Goal: Task Accomplishment & Management: Use online tool/utility

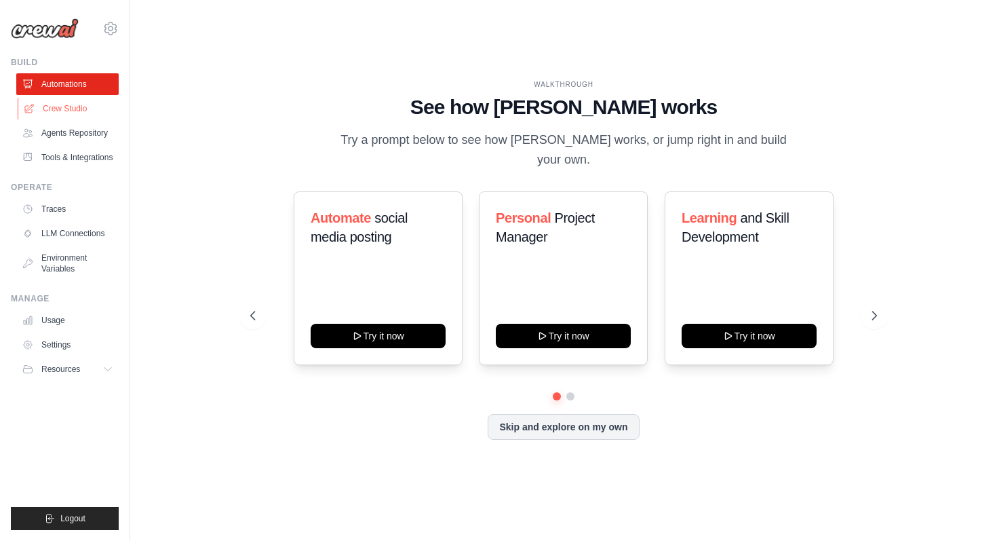
click at [76, 106] on link "Crew Studio" at bounding box center [69, 109] width 102 height 22
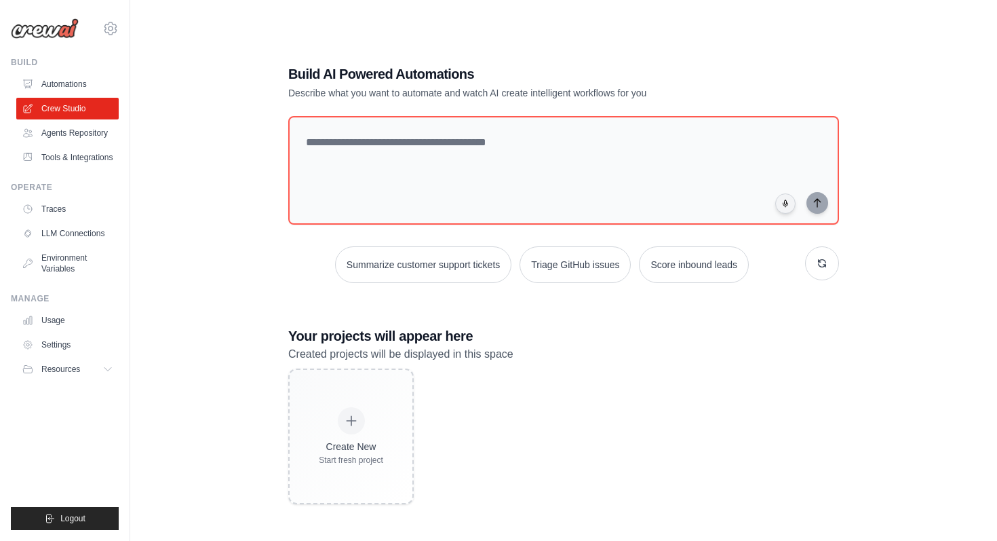
scroll to position [27, 0]
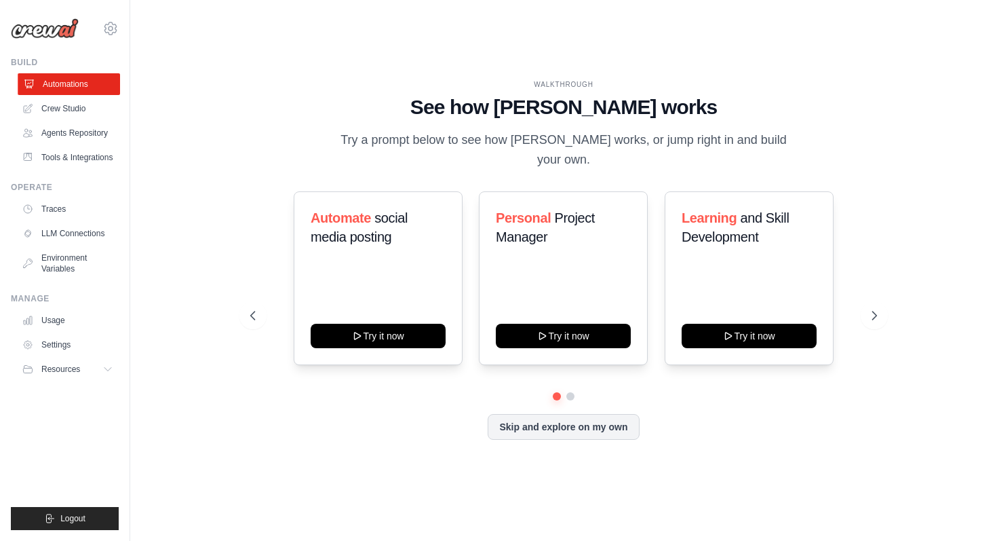
click at [77, 87] on link "Automations" at bounding box center [69, 84] width 102 height 22
click at [578, 423] on button "Skip and explore on my own" at bounding box center [563, 425] width 151 height 26
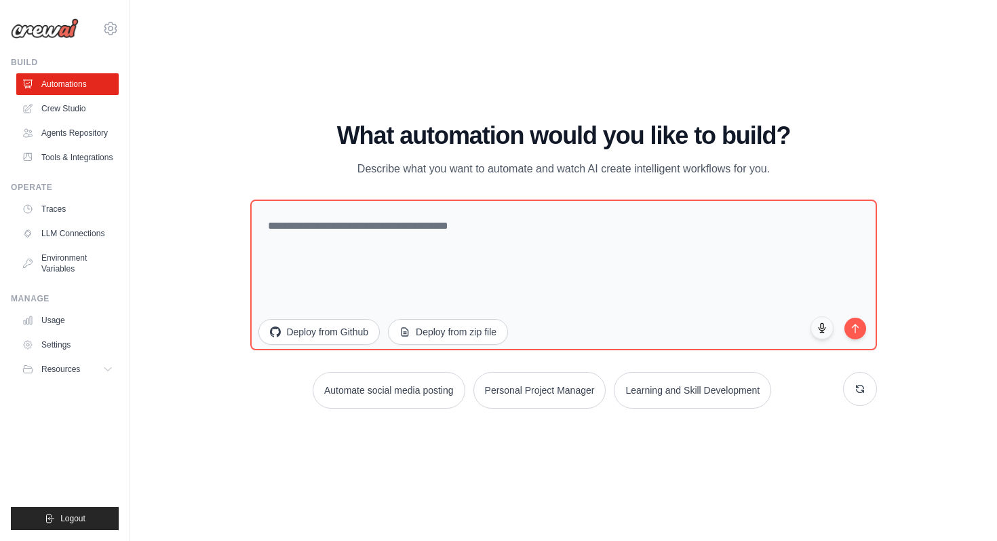
click at [429, 168] on p "Describe what you want to automate and watch AI create intelligent workflows fo…" at bounding box center [564, 169] width 456 height 18
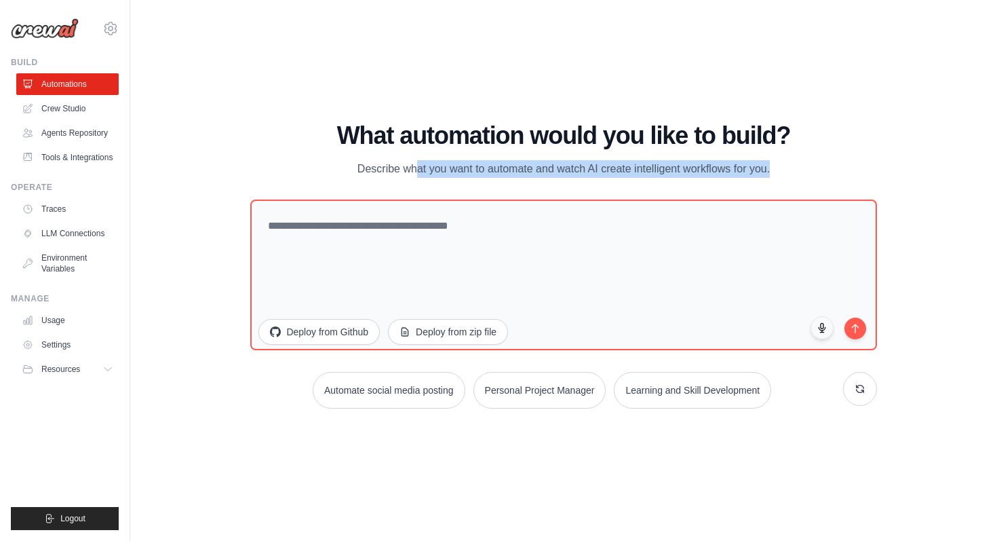
click at [429, 168] on p "Describe what you want to automate and watch AI create intelligent workflows fo…" at bounding box center [564, 169] width 456 height 18
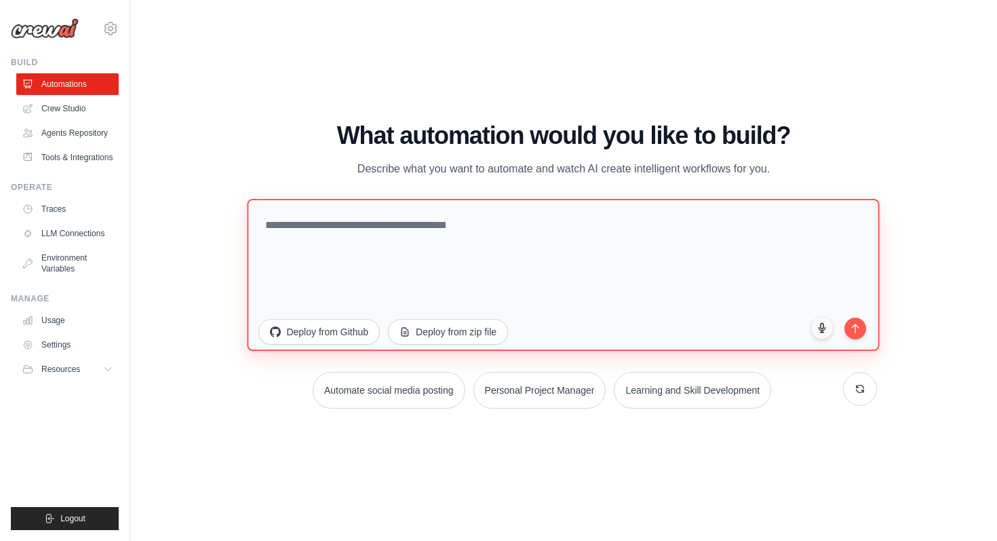
click at [508, 254] on textarea at bounding box center [564, 274] width 632 height 152
click at [535, 239] on textarea at bounding box center [564, 274] width 632 height 152
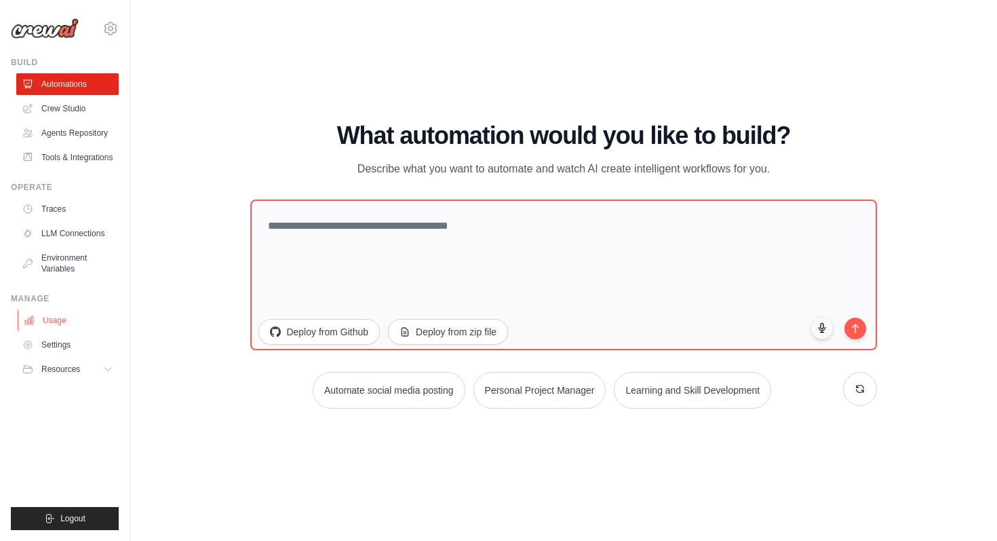
click at [69, 321] on link "Usage" at bounding box center [69, 320] width 102 height 22
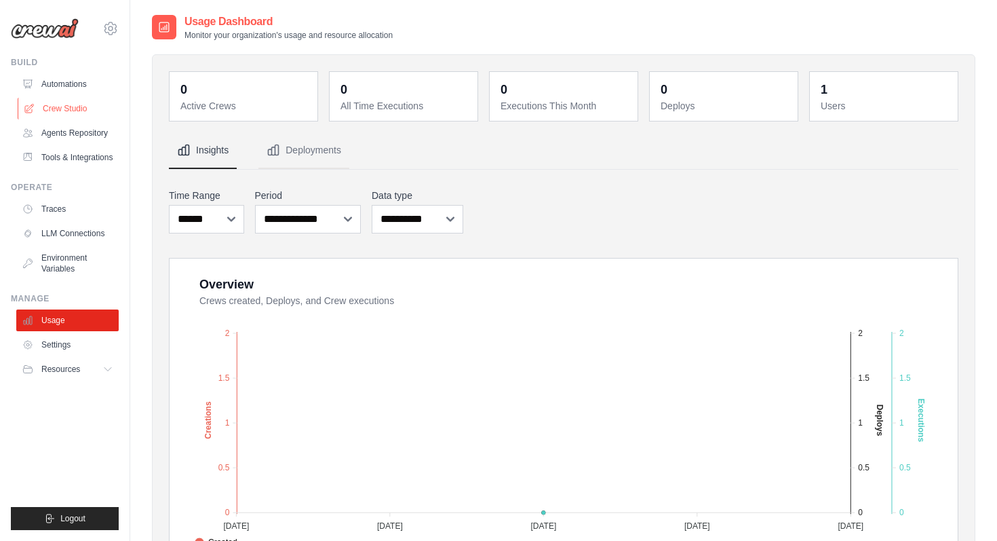
click at [79, 113] on link "Crew Studio" at bounding box center [69, 109] width 102 height 22
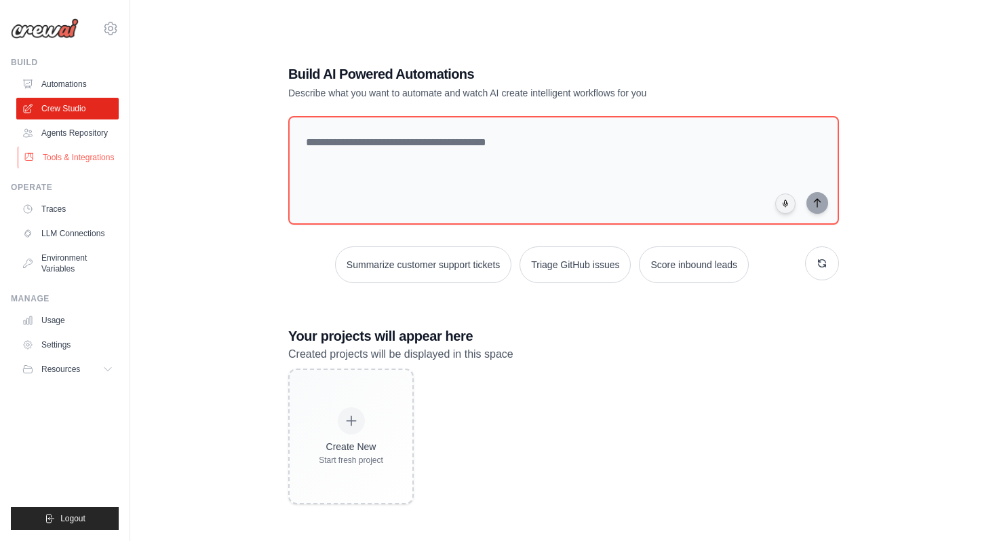
click at [68, 160] on link "Tools & Integrations" at bounding box center [69, 158] width 102 height 22
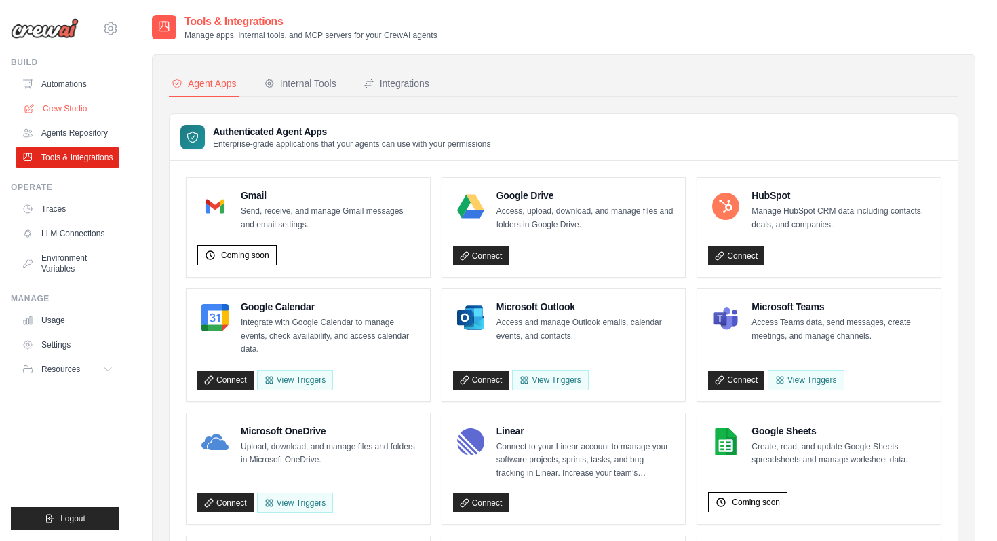
click at [72, 109] on link "Crew Studio" at bounding box center [69, 109] width 102 height 22
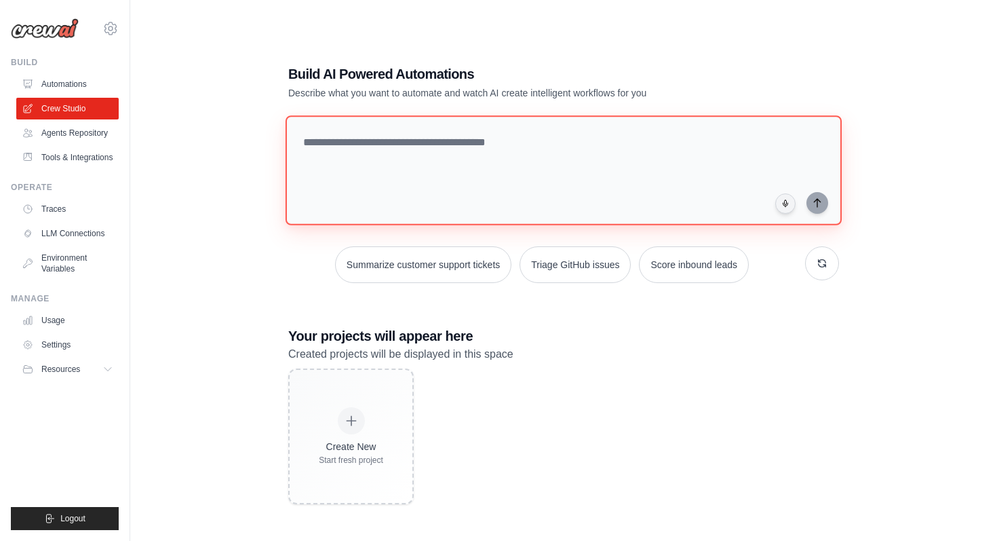
click at [351, 145] on textarea at bounding box center [564, 170] width 556 height 110
type textarea "**********"
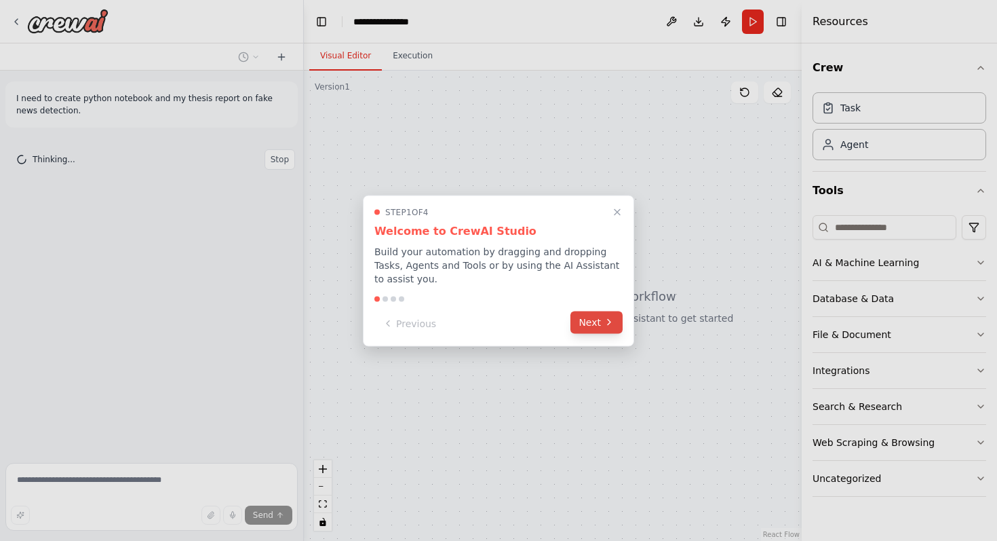
click at [586, 320] on button "Next" at bounding box center [596, 322] width 52 height 22
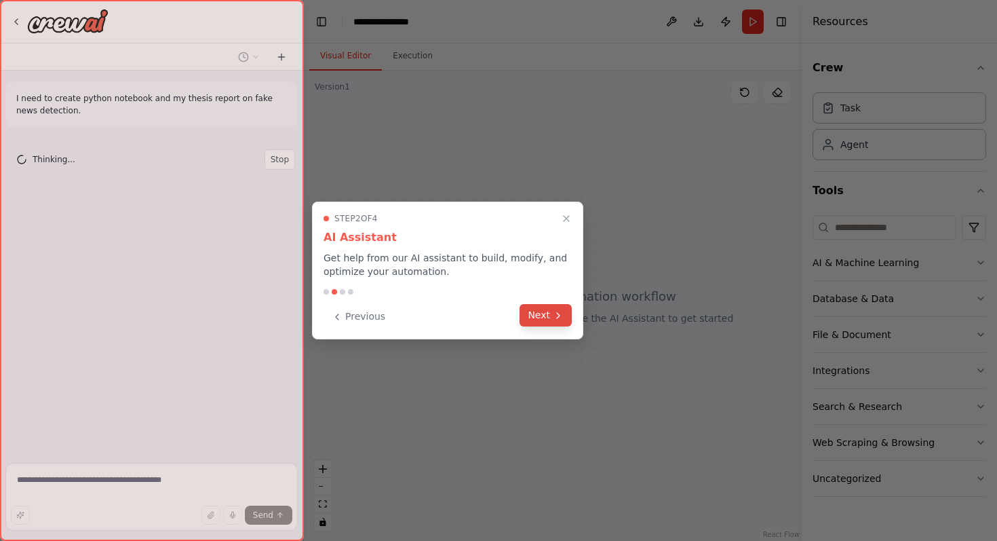
click at [538, 313] on button "Next" at bounding box center [546, 315] width 52 height 22
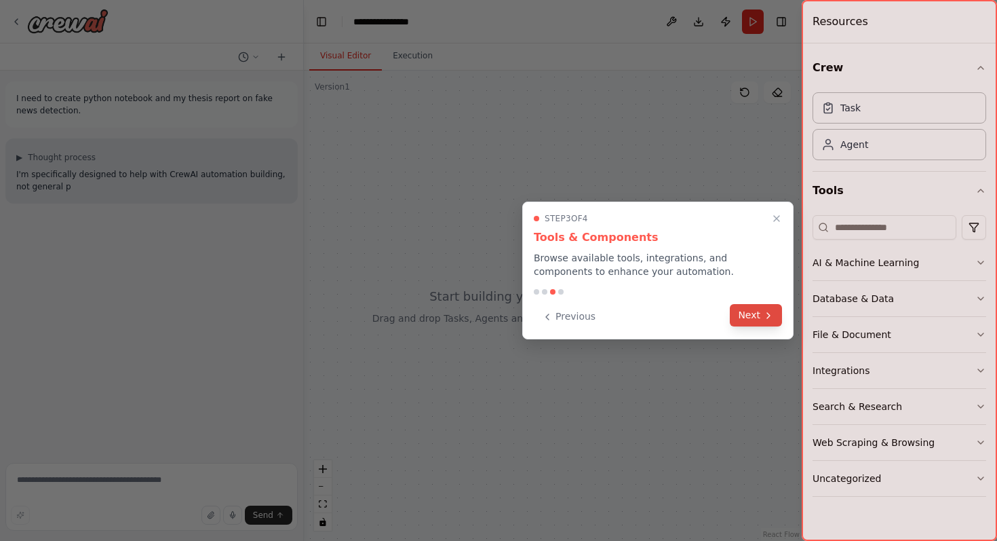
click at [774, 312] on button "Next" at bounding box center [756, 315] width 52 height 22
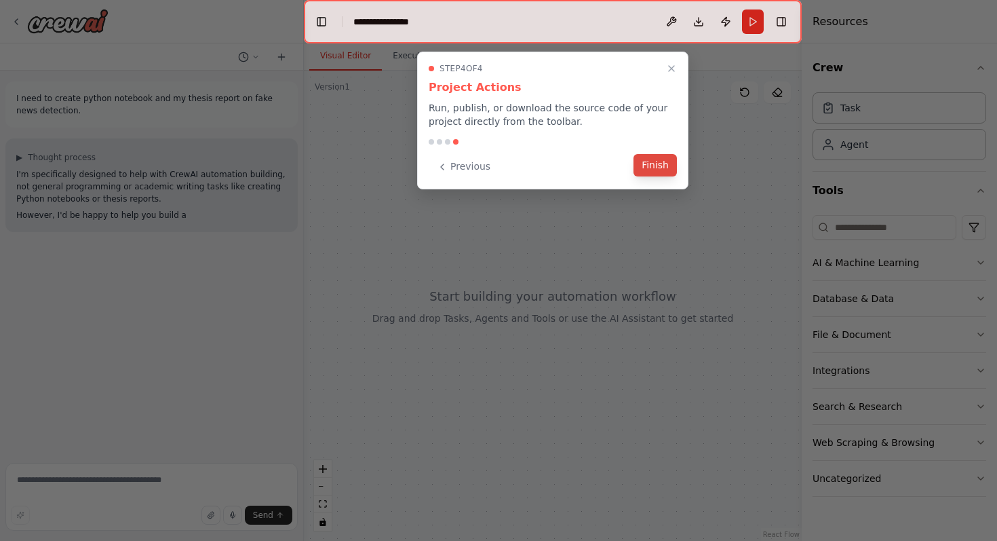
click at [646, 157] on button "Finish" at bounding box center [654, 165] width 43 height 22
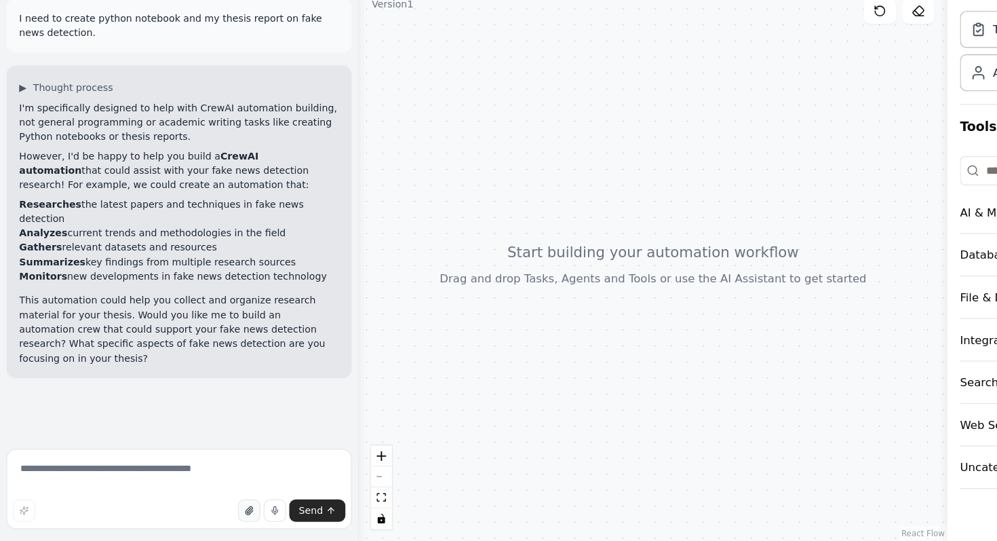
click at [212, 515] on icon "button" at bounding box center [210, 514] width 5 height 7
click at [147, 482] on textarea at bounding box center [151, 497] width 292 height 68
click at [76, 445] on icon "button" at bounding box center [78, 446] width 4 height 4
click at [73, 492] on textarea "**********" at bounding box center [151, 497] width 292 height 68
paste textarea
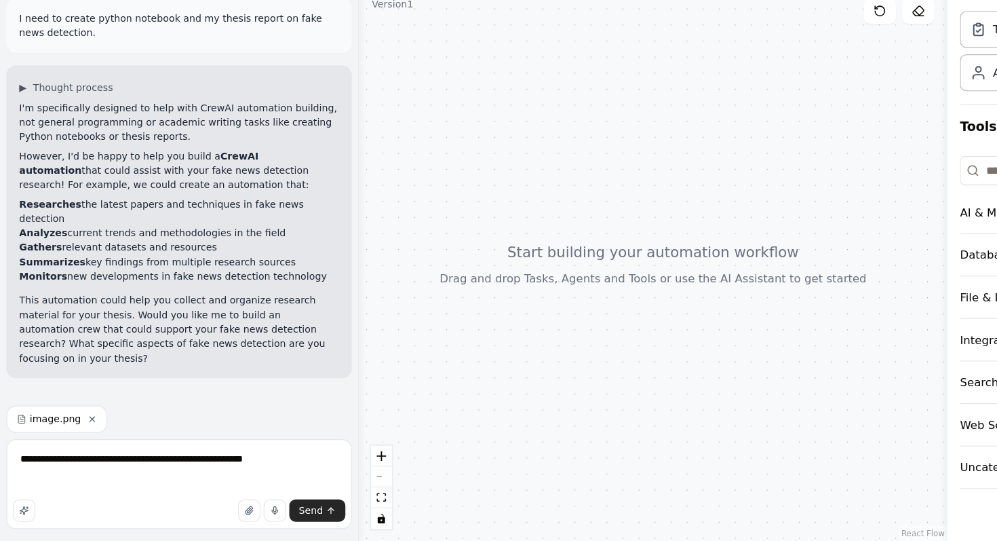
click at [75, 437] on icon "button" at bounding box center [78, 437] width 8 height 8
click at [139, 504] on textarea "**********" at bounding box center [151, 492] width 292 height 76
paste textarea "**********"
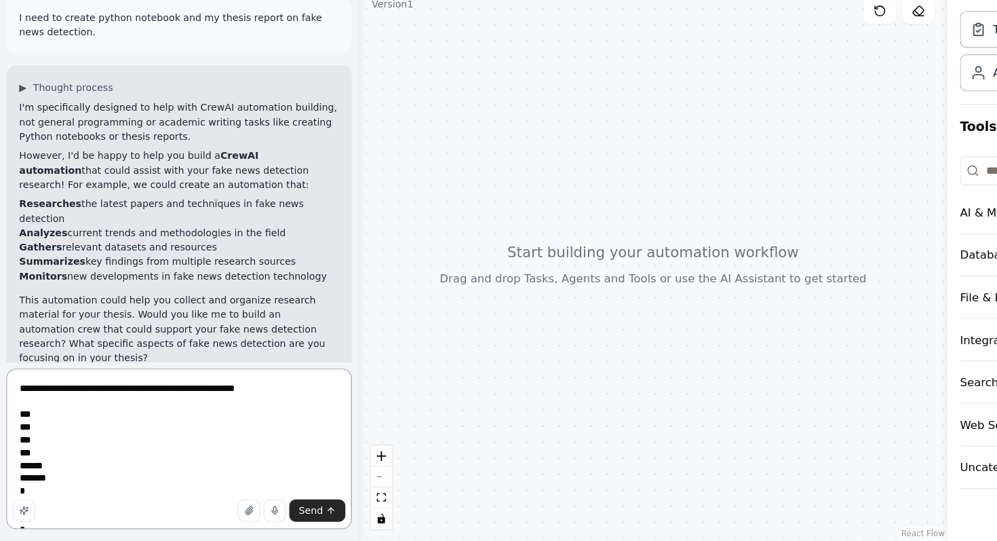
click at [96, 415] on textarea at bounding box center [151, 463] width 292 height 136
click at [87, 442] on textarea at bounding box center [151, 463] width 292 height 136
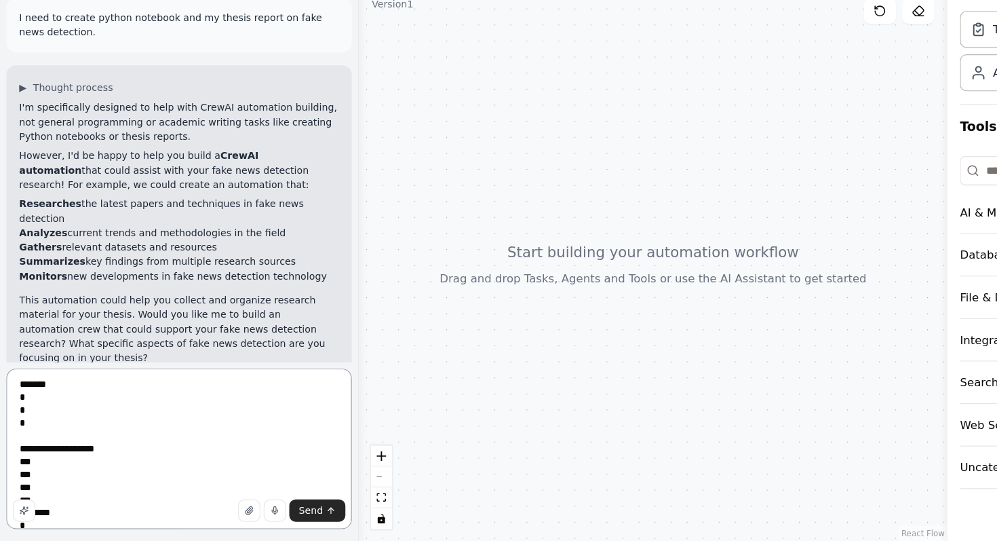
scroll to position [383, 0]
click at [295, 410] on textarea at bounding box center [151, 463] width 292 height 136
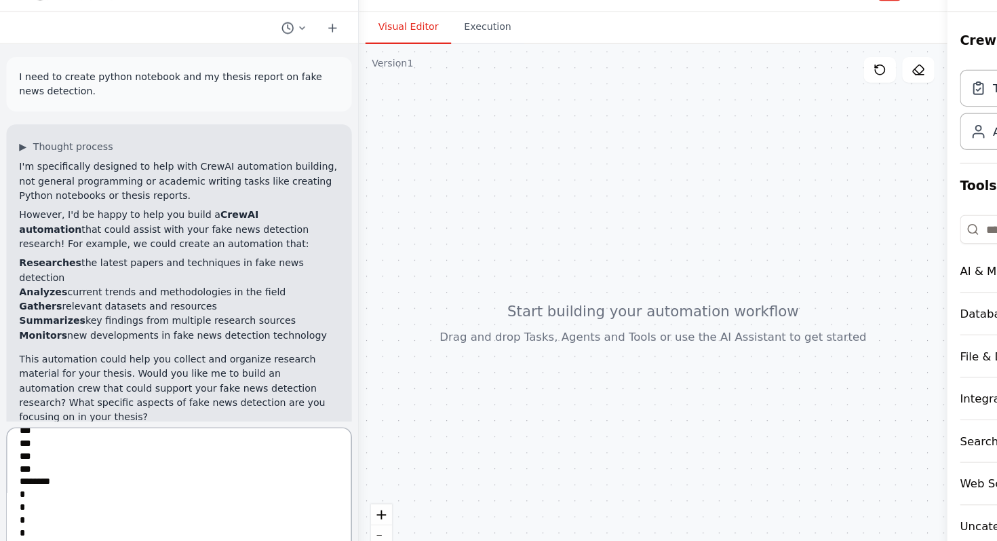
click at [159, 469] on textarea at bounding box center [151, 463] width 292 height 136
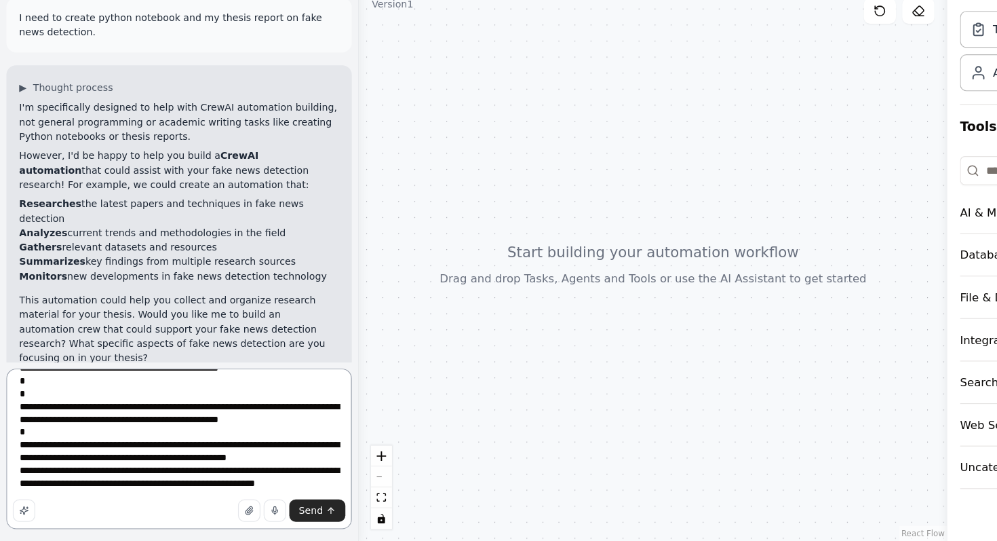
click at [267, 461] on textarea at bounding box center [151, 463] width 292 height 136
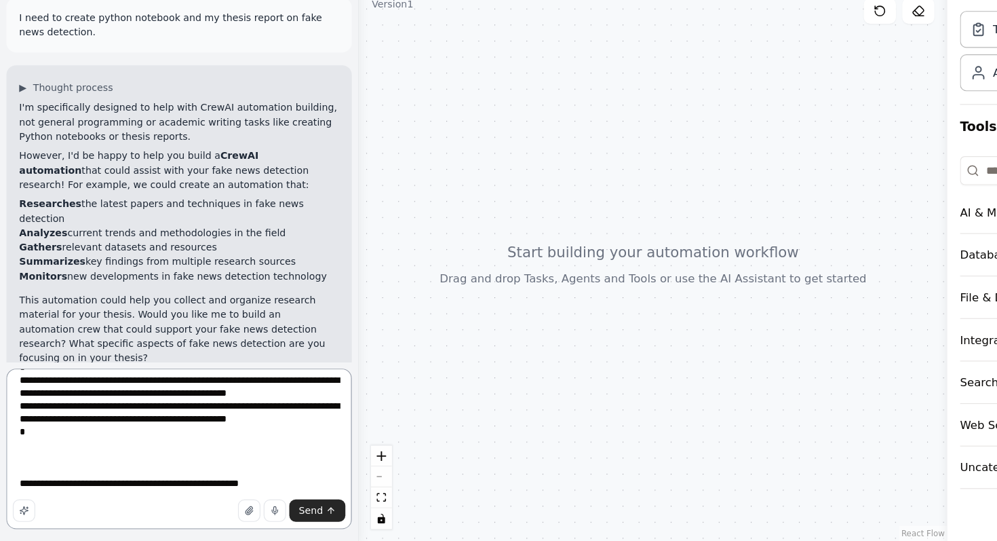
scroll to position [7592, 0]
click at [209, 492] on textarea at bounding box center [151, 463] width 292 height 136
click at [214, 511] on icon "button" at bounding box center [211, 515] width 8 height 8
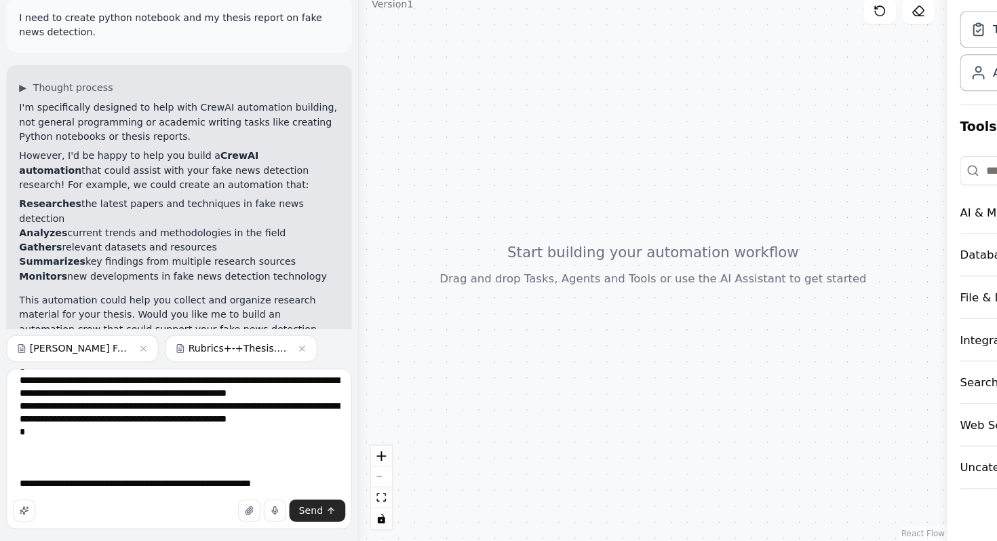
scroll to position [7618, 0]
click at [80, 467] on textarea at bounding box center [151, 463] width 292 height 136
click at [119, 459] on textarea at bounding box center [151, 463] width 292 height 136
drag, startPoint x: 54, startPoint y: 466, endPoint x: 8, endPoint y: 464, distance: 46.2
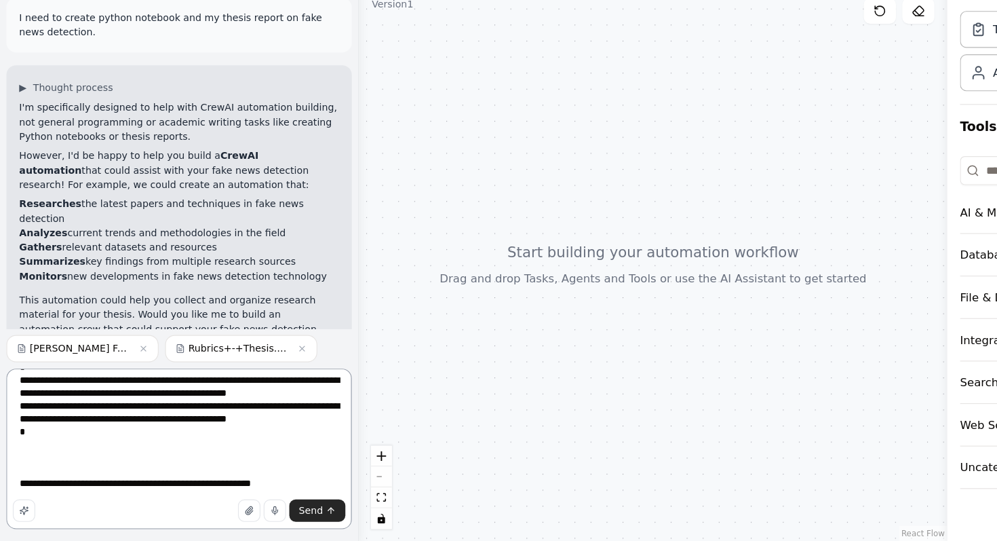
click at [8, 464] on textarea at bounding box center [151, 463] width 292 height 136
click at [203, 468] on textarea at bounding box center [151, 463] width 292 height 136
click at [209, 516] on icon "button" at bounding box center [211, 515] width 8 height 8
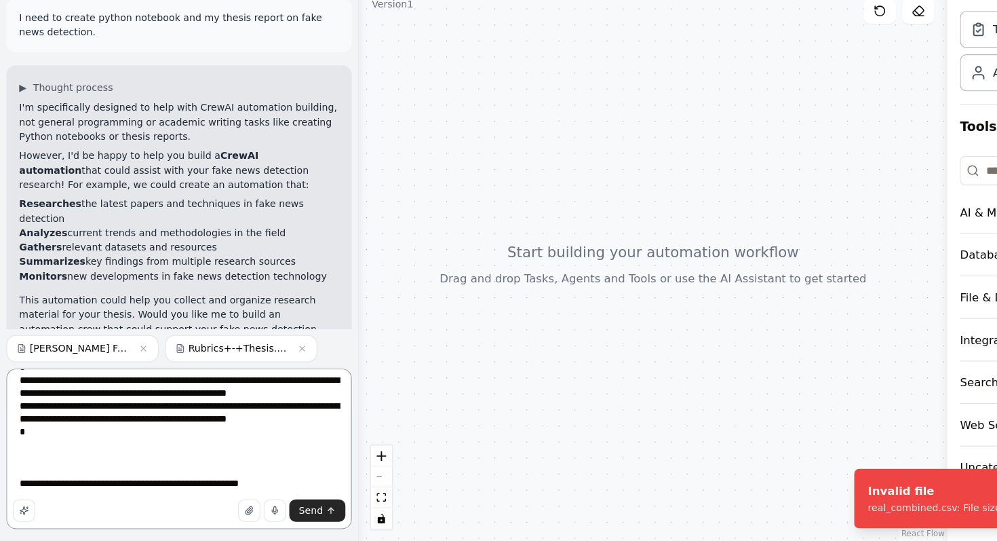
click at [230, 435] on textarea at bounding box center [151, 463] width 292 height 136
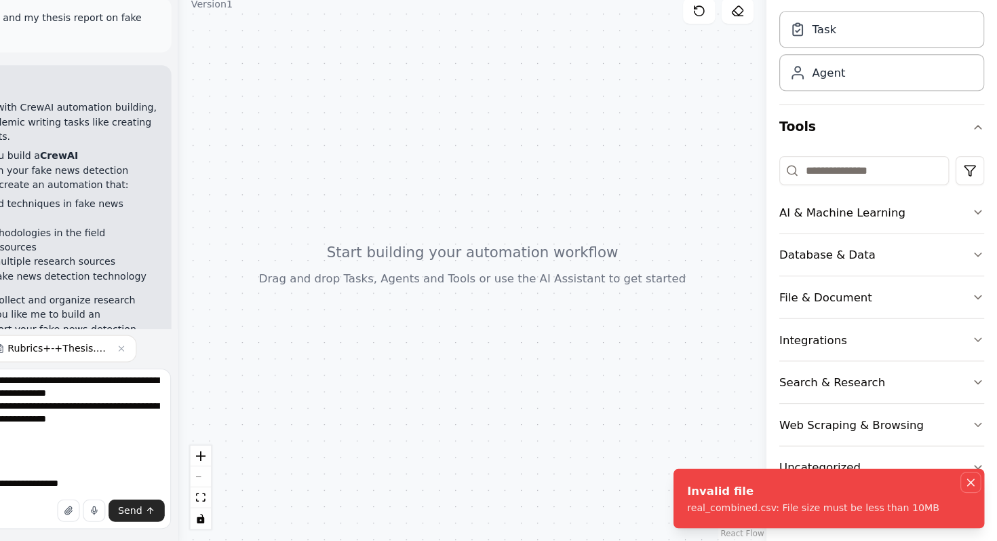
click at [972, 490] on icon "Notifications (F8)" at bounding box center [974, 491] width 11 height 11
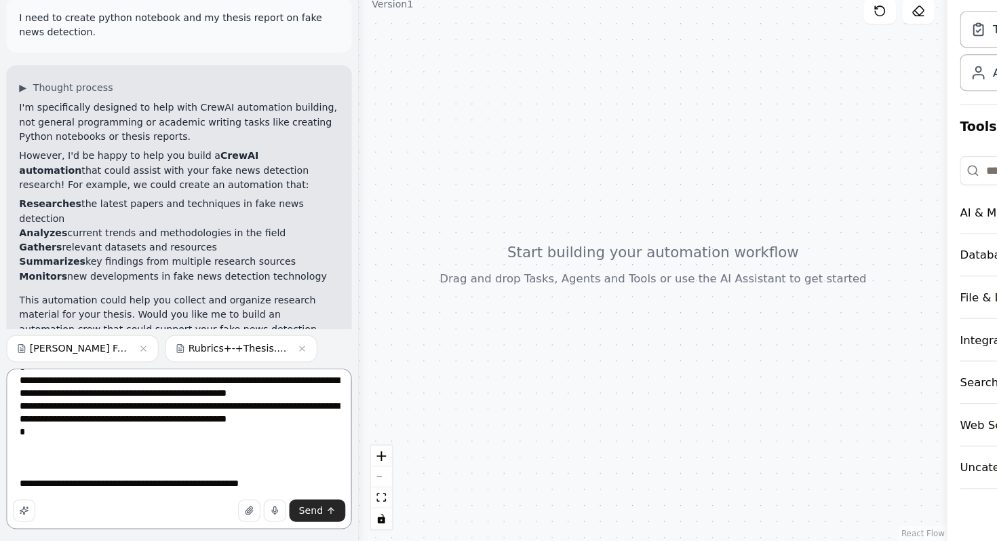
click at [98, 436] on textarea at bounding box center [151, 463] width 292 height 136
click at [144, 482] on textarea at bounding box center [151, 463] width 292 height 136
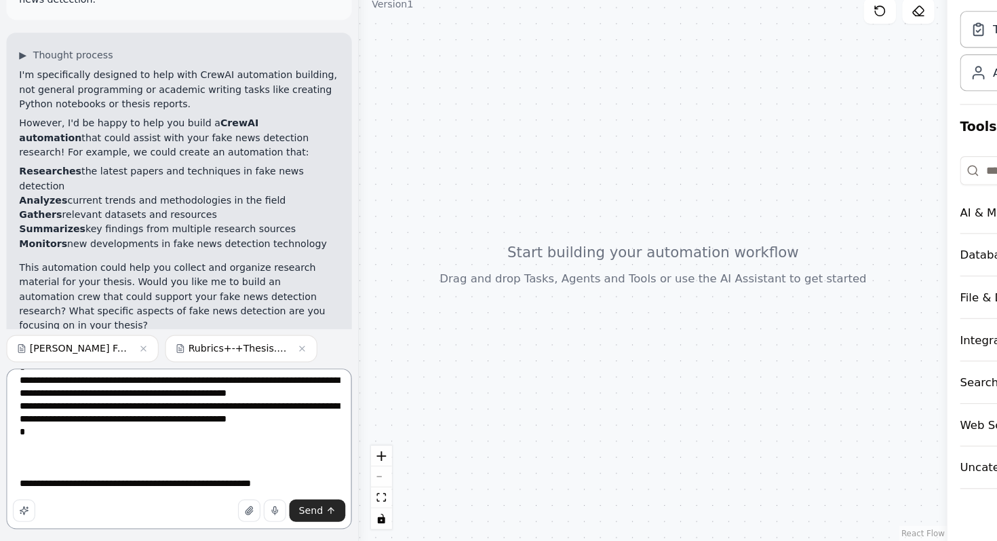
click at [180, 482] on textarea at bounding box center [151, 463] width 292 height 136
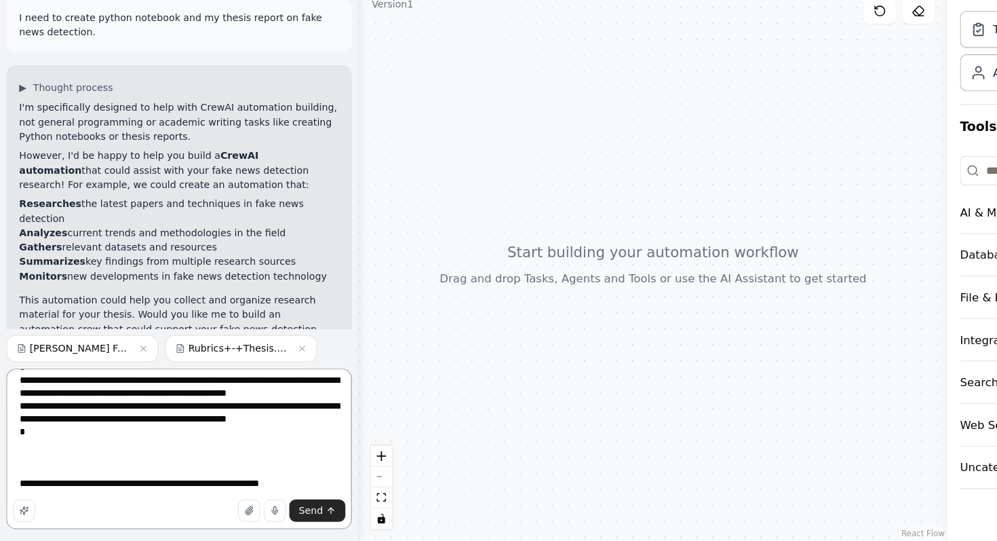
click at [121, 494] on textarea at bounding box center [151, 463] width 292 height 136
paste textarea "**********"
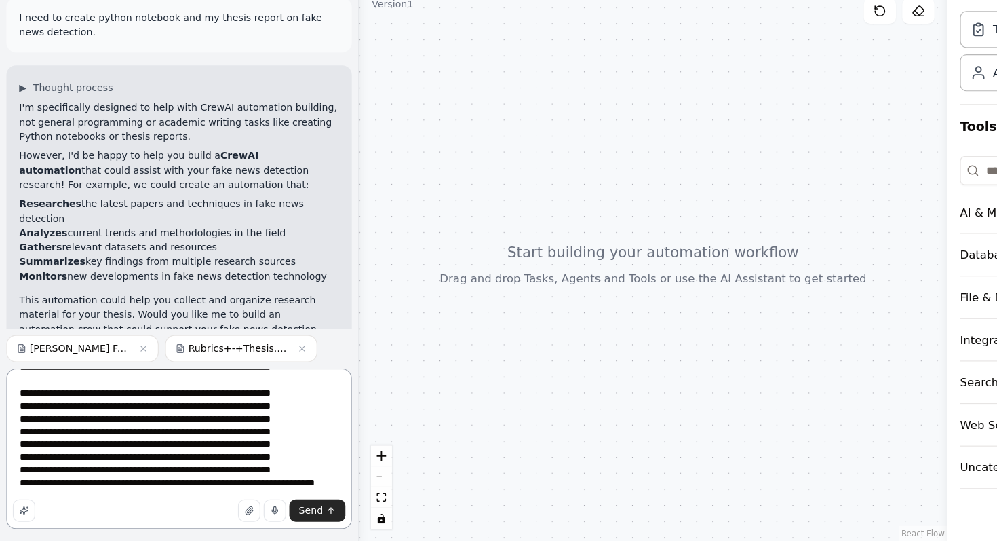
scroll to position [28, 0]
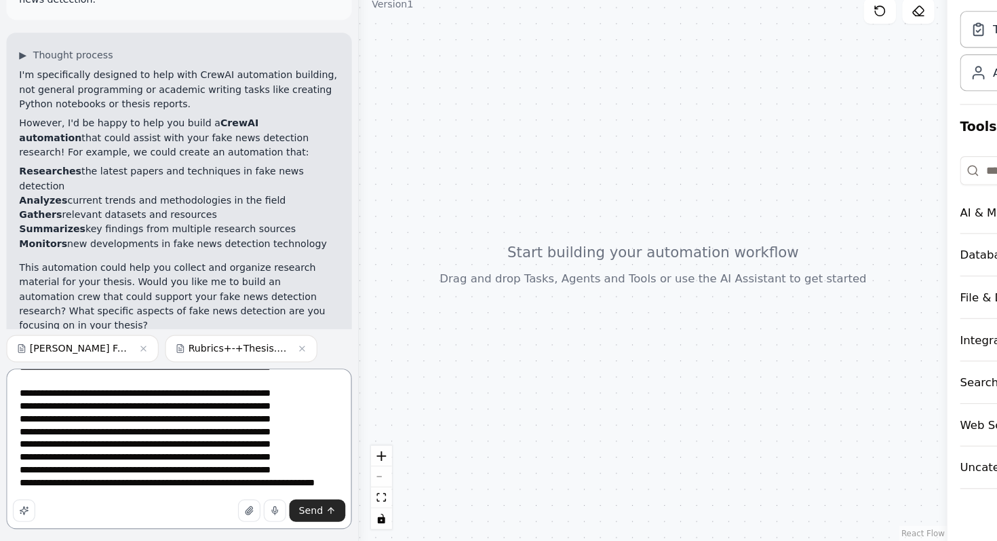
click at [85, 429] on textarea at bounding box center [151, 463] width 292 height 136
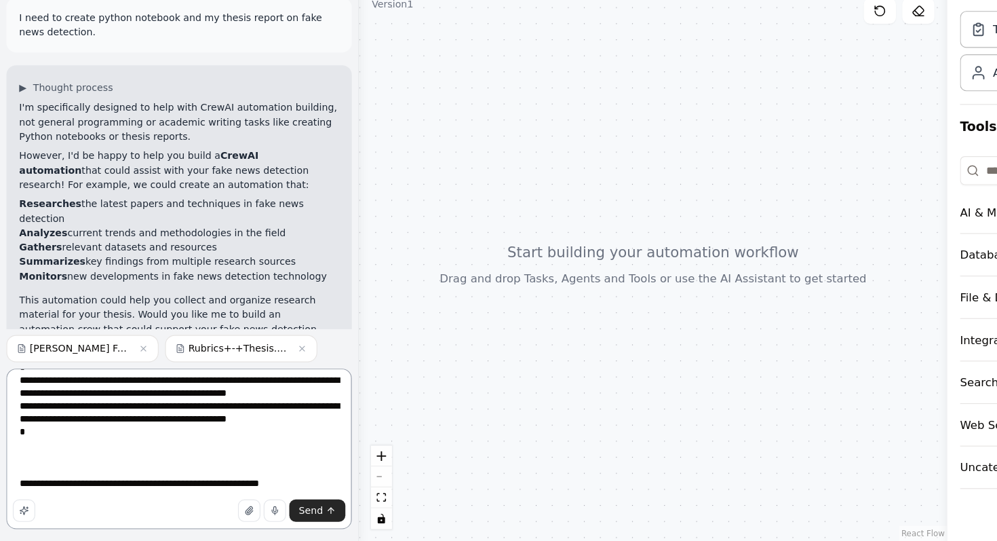
scroll to position [0, 0]
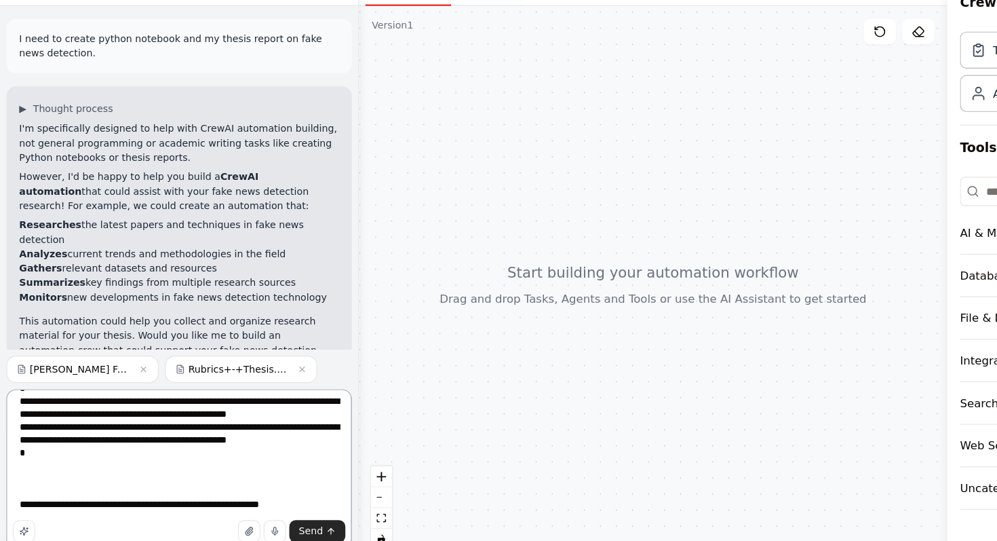
click at [95, 446] on textarea at bounding box center [151, 463] width 292 height 136
click at [177, 425] on textarea at bounding box center [151, 463] width 292 height 136
click at [195, 421] on textarea at bounding box center [151, 463] width 292 height 136
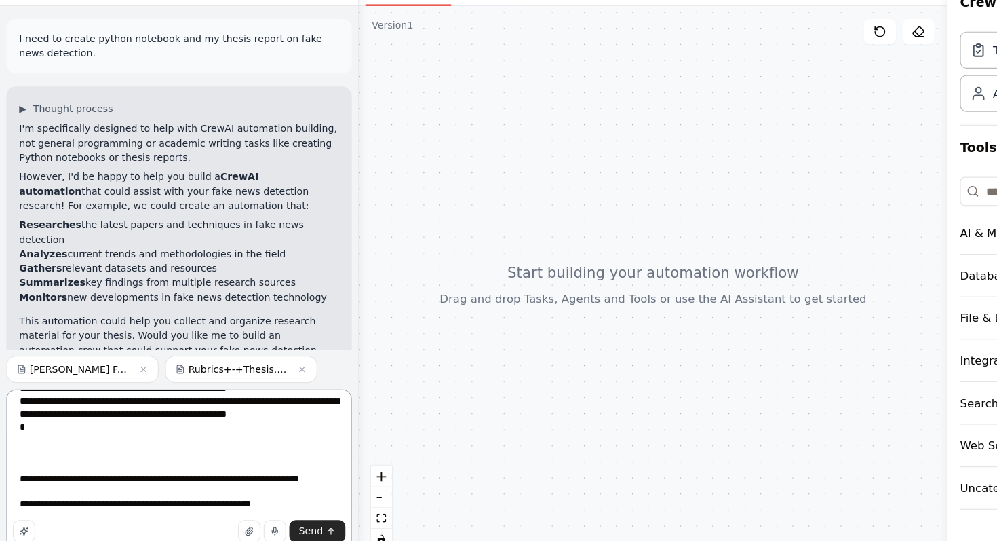
type textarea "**********"
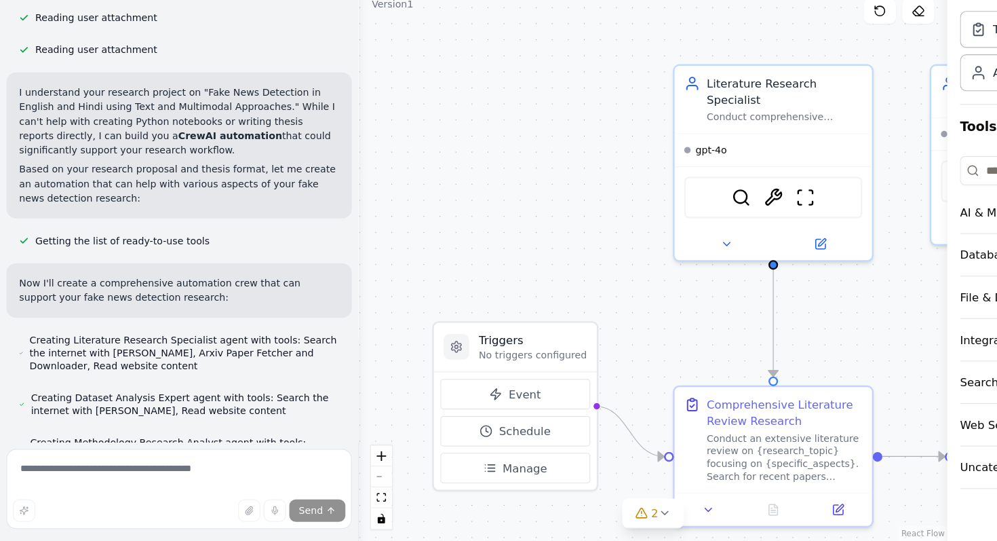
scroll to position [5269, 0]
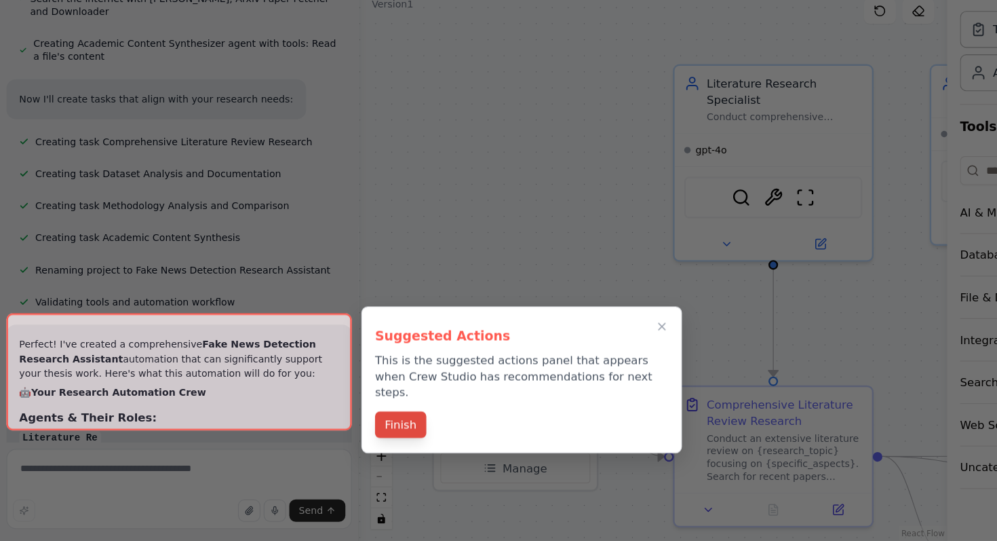
click at [338, 437] on button "Finish" at bounding box center [338, 442] width 43 height 22
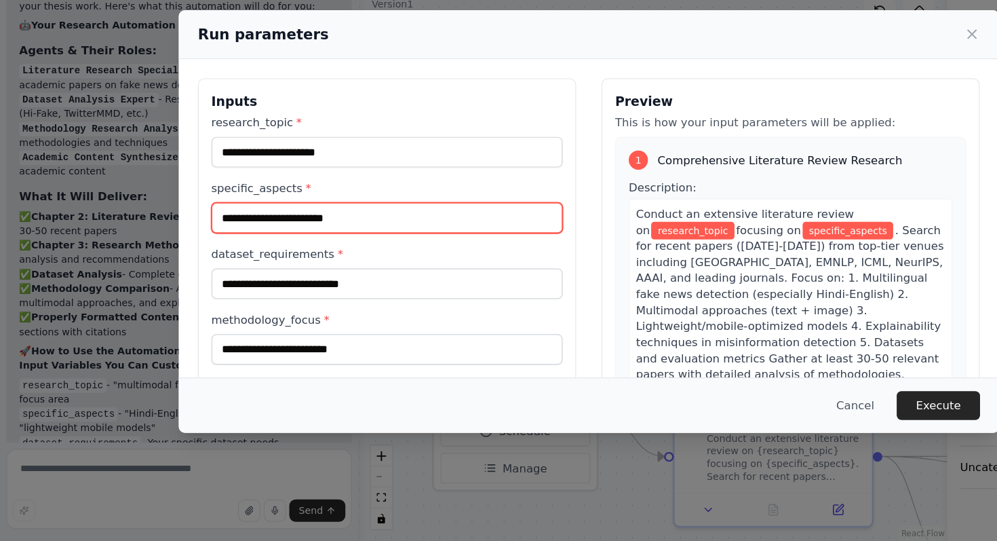
click at [241, 265] on input "specific_aspects *" at bounding box center [327, 267] width 297 height 26
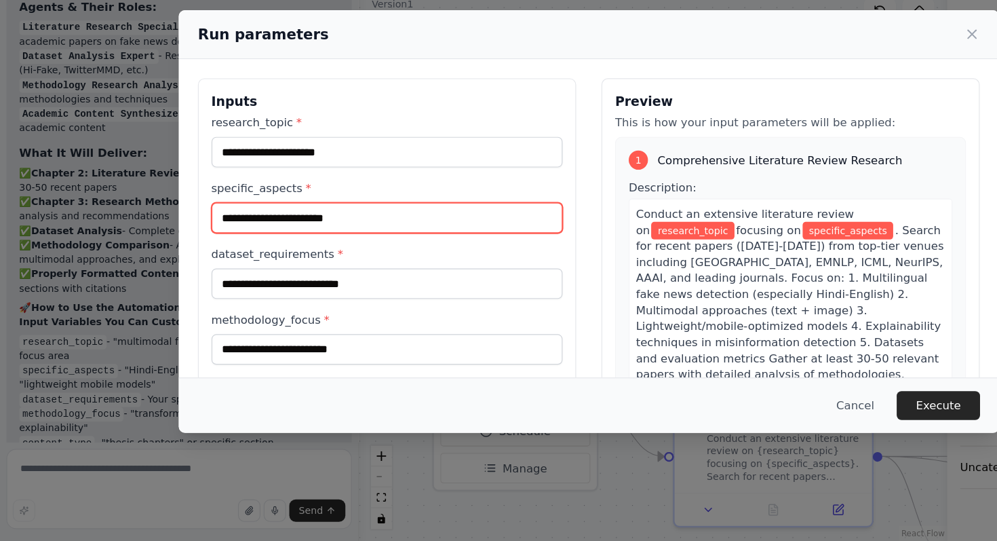
scroll to position [5988, 0]
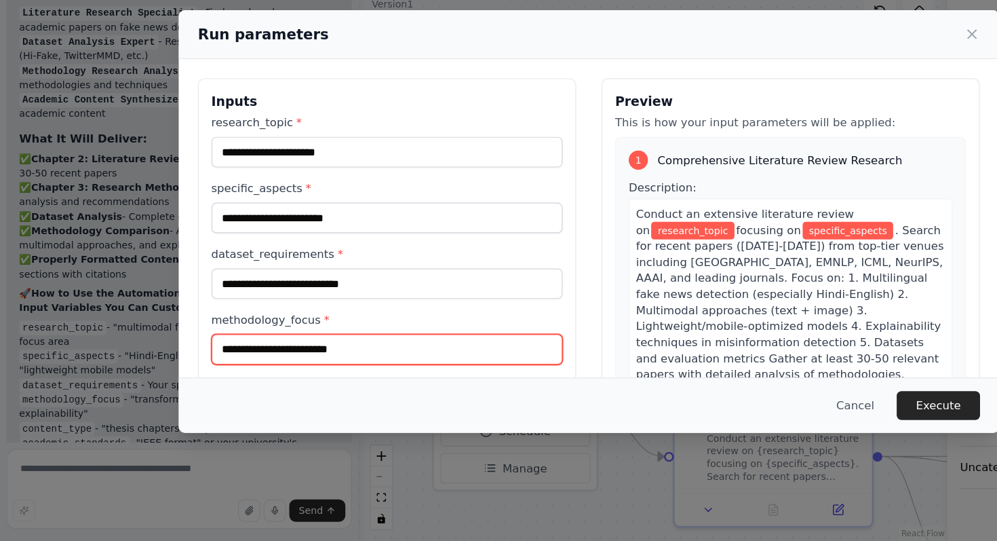
click at [248, 368] on input "methodology_focus *" at bounding box center [327, 379] width 297 height 26
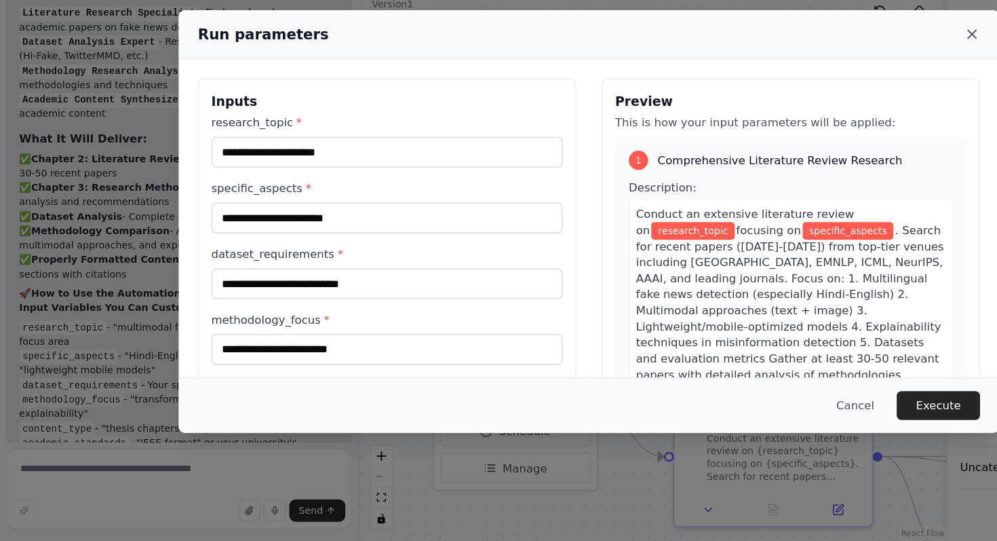
click at [817, 115] on icon at bounding box center [823, 112] width 14 height 14
